Goal: Information Seeking & Learning: Learn about a topic

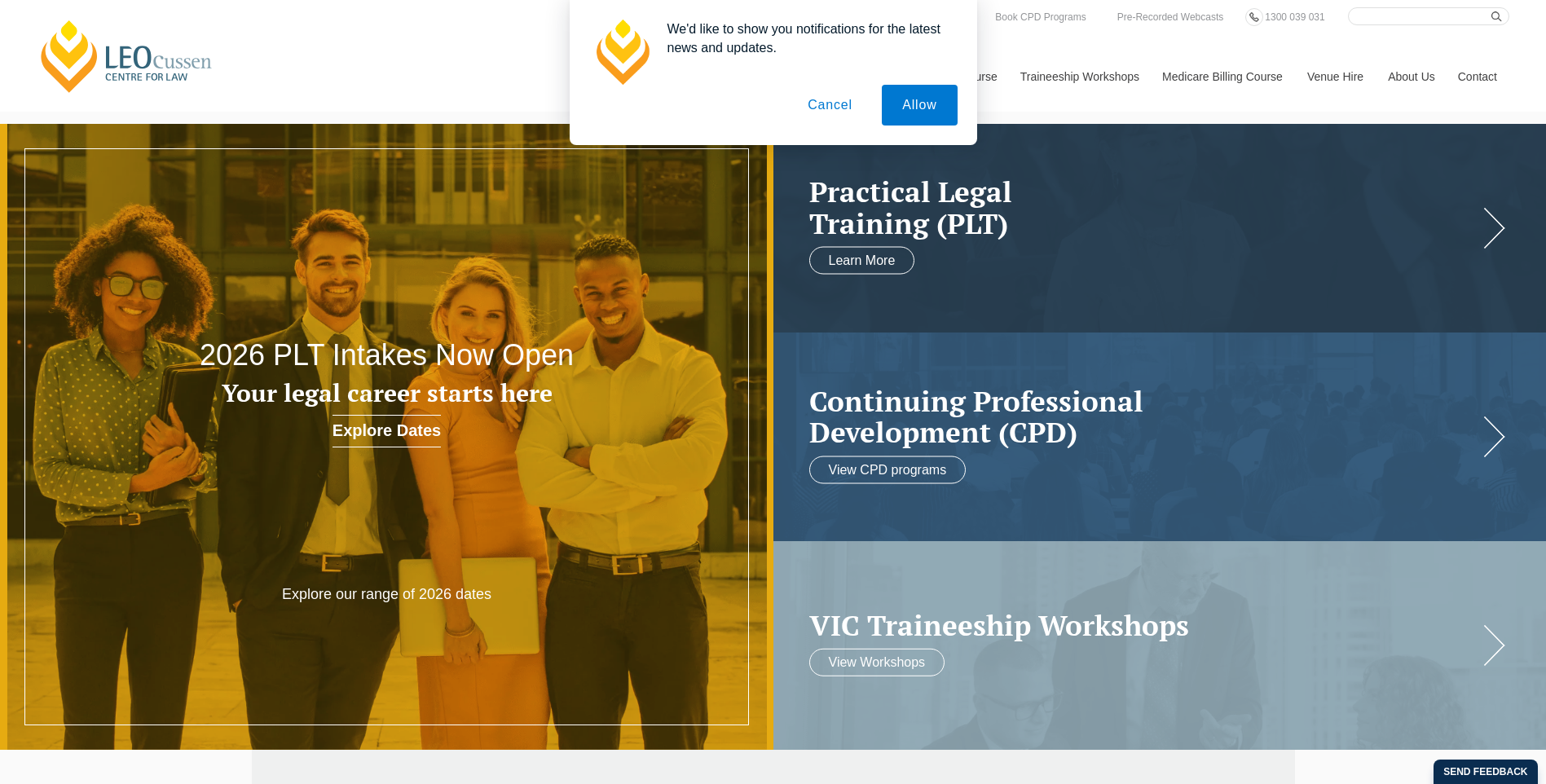
click at [913, 101] on button "Allow" at bounding box center [919, 105] width 75 height 40
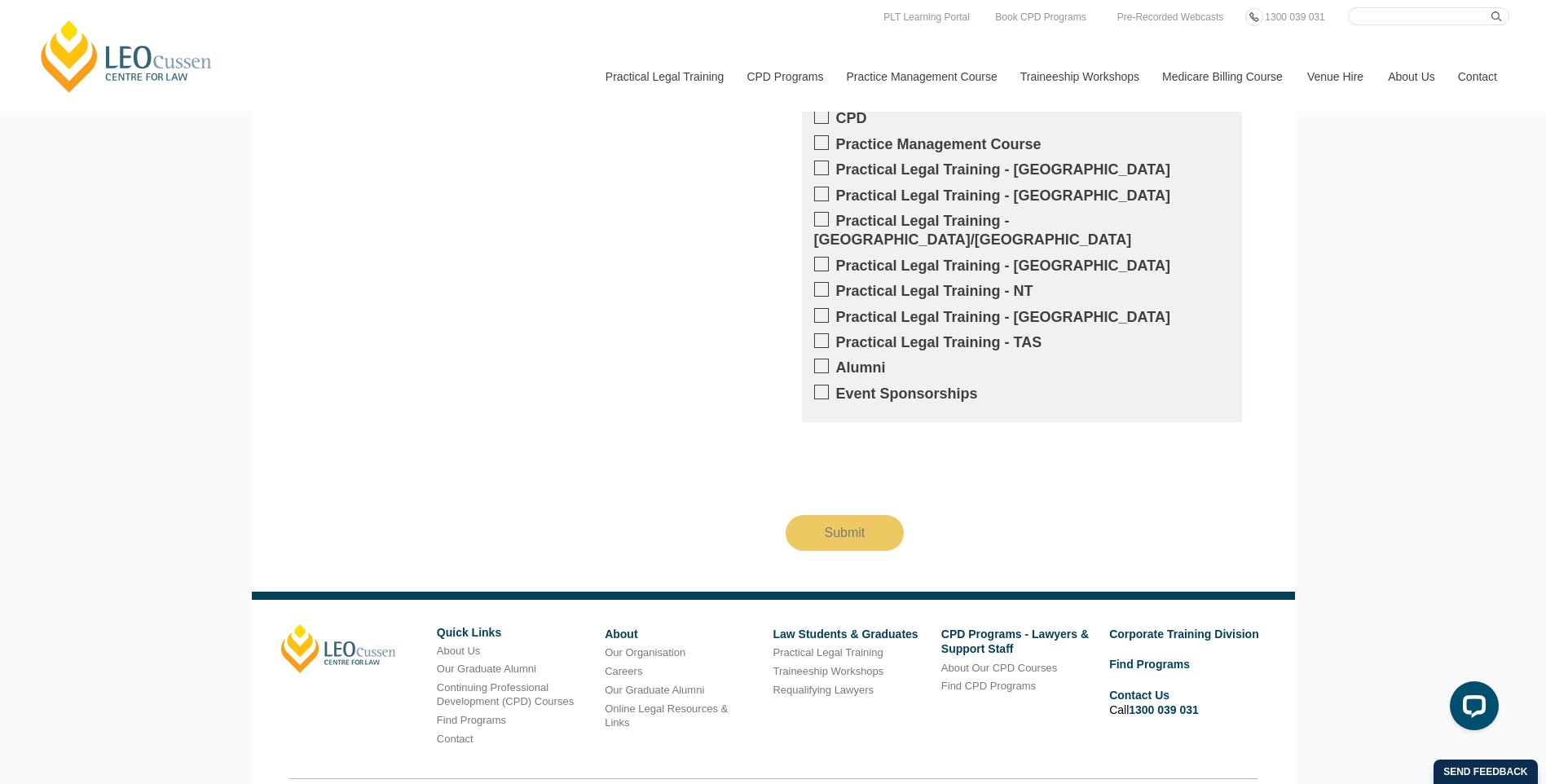
scroll to position [2782, 0]
